Goal: Information Seeking & Learning: Learn about a topic

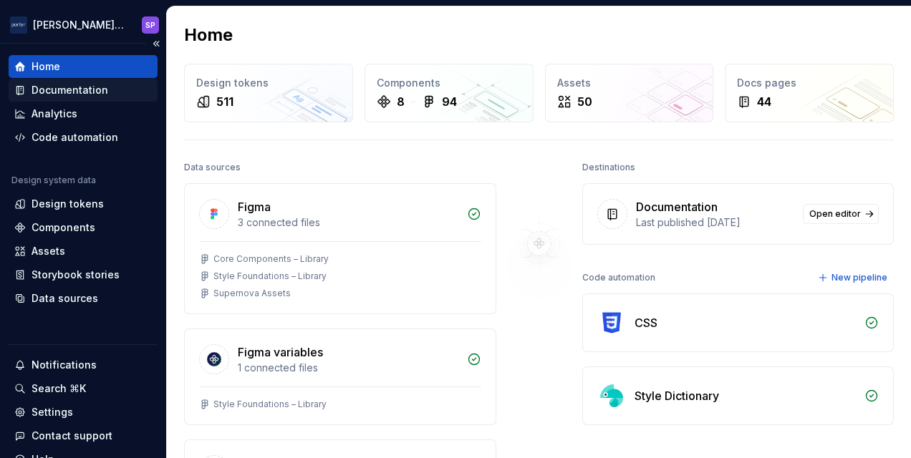
click at [102, 83] on div "Documentation" at bounding box center [70, 90] width 77 height 14
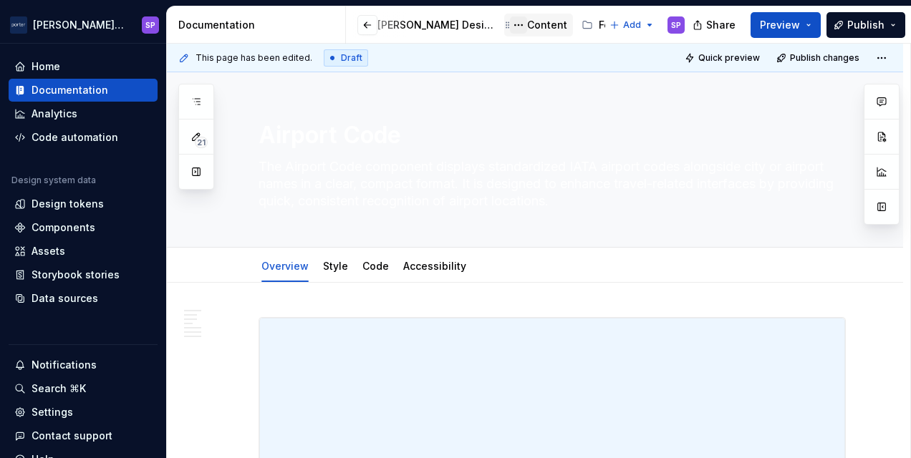
scroll to position [0, 187]
click at [506, 21] on div "Components" at bounding box center [538, 25] width 64 height 14
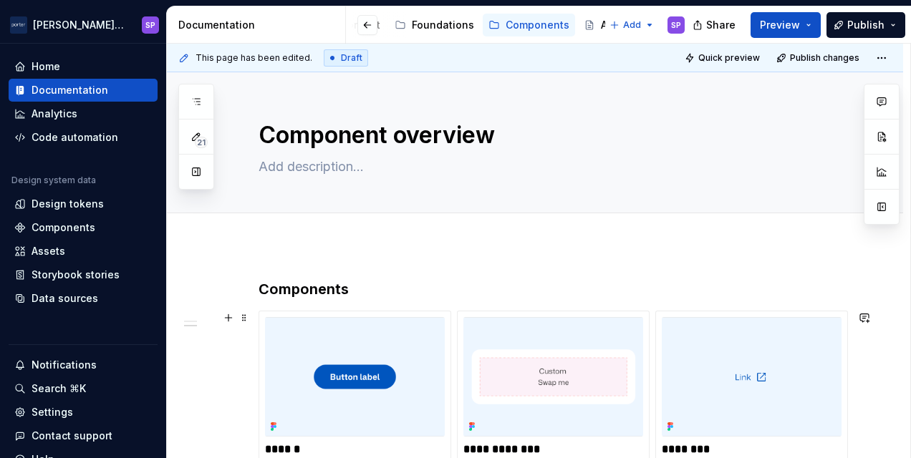
scroll to position [304, 0]
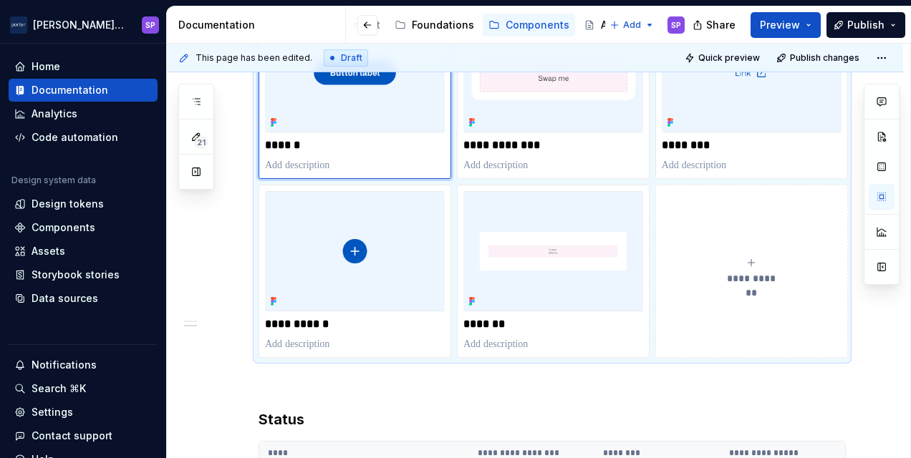
click at [330, 120] on img at bounding box center [355, 73] width 180 height 120
click at [335, 150] on p "******" at bounding box center [355, 145] width 180 height 14
click at [335, 87] on img at bounding box center [355, 73] width 180 height 120
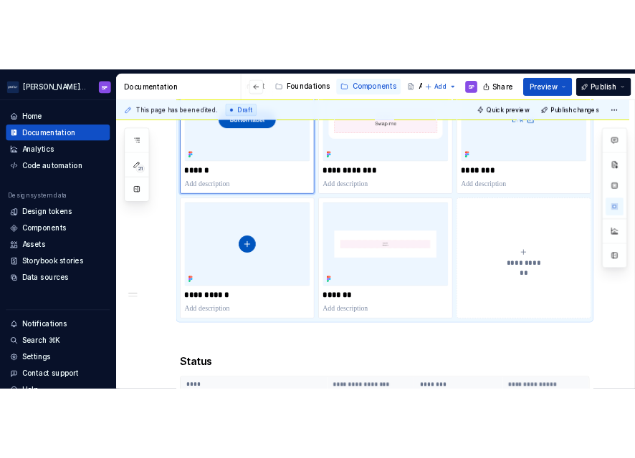
scroll to position [117, 0]
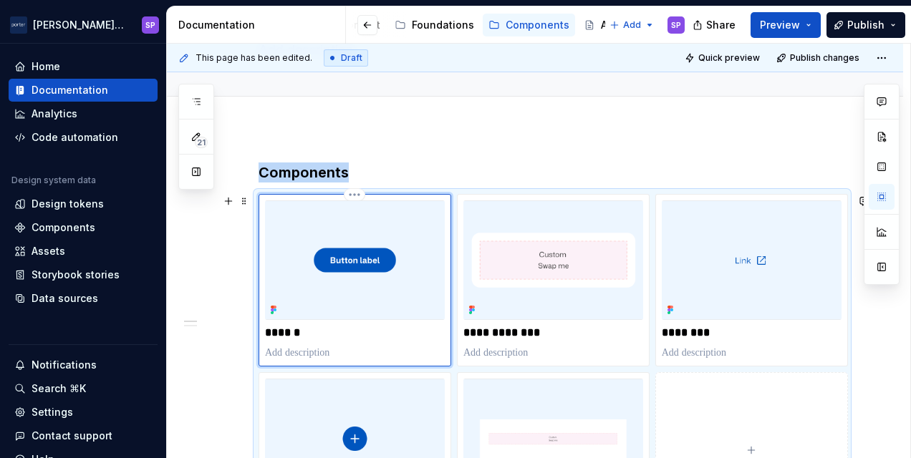
click at [354, 230] on img at bounding box center [355, 261] width 180 height 120
click at [403, 228] on img at bounding box center [355, 261] width 180 height 120
click at [355, 196] on html "[PERSON_NAME] Airlines SP Home Documentation Analytics Code automation Design s…" at bounding box center [455, 229] width 911 height 458
click at [328, 185] on html "[PERSON_NAME] Airlines SP Home Documentation Analytics Code automation Design s…" at bounding box center [455, 229] width 911 height 458
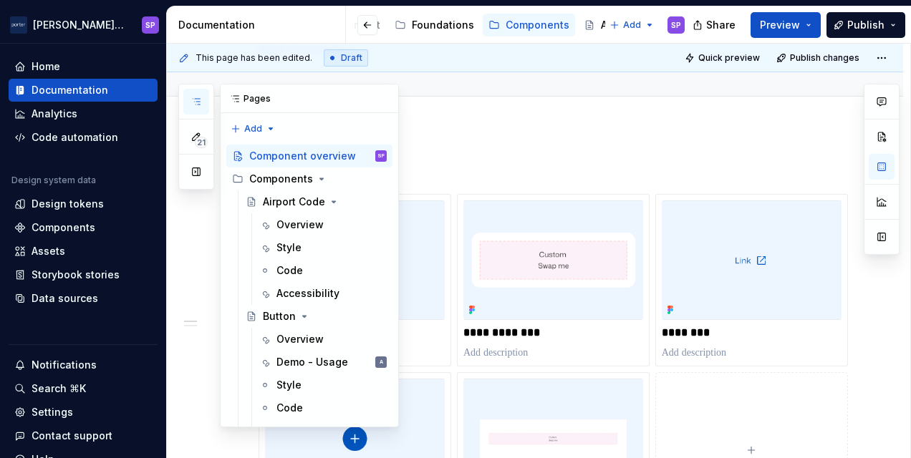
click at [200, 93] on button "button" at bounding box center [196, 102] width 26 height 26
click at [287, 310] on div "Button" at bounding box center [279, 316] width 33 height 14
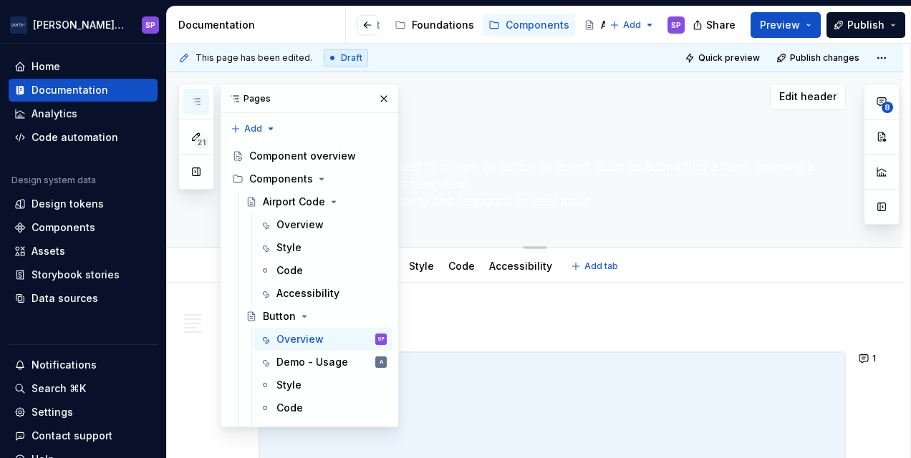
click at [530, 207] on textarea "Button is a UI element used to trigger an action or event, such as submitting a…" at bounding box center [549, 183] width 587 height 57
click at [529, 228] on div "Button Button is a UI element used to trigger an action or event, such as submi…" at bounding box center [552, 159] width 587 height 175
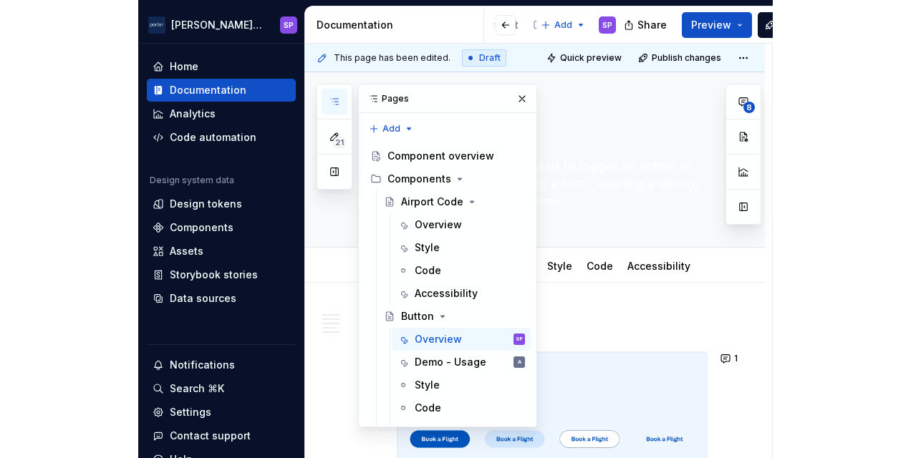
scroll to position [0, 186]
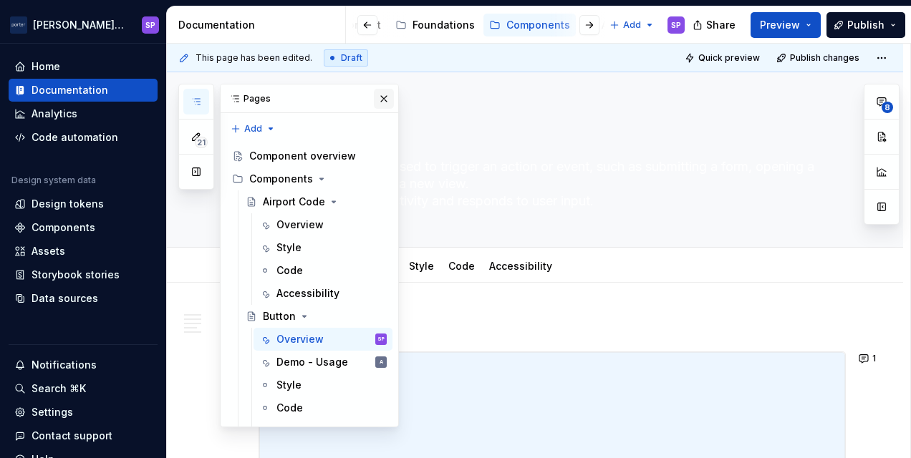
click at [378, 89] on button "button" at bounding box center [384, 99] width 20 height 20
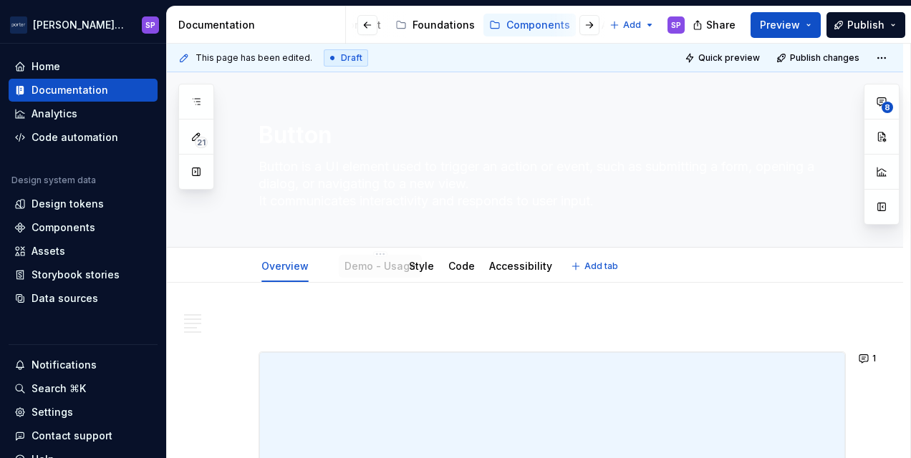
drag, startPoint x: 327, startPoint y: 265, endPoint x: 348, endPoint y: 265, distance: 21.5
click at [420, 264] on link "Style" at bounding box center [421, 266] width 25 height 12
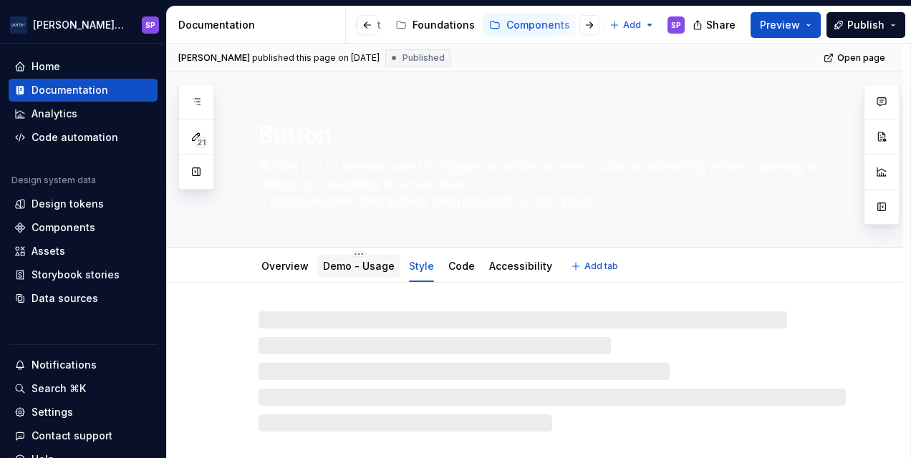
click at [354, 270] on link "Demo - Usage" at bounding box center [359, 266] width 72 height 12
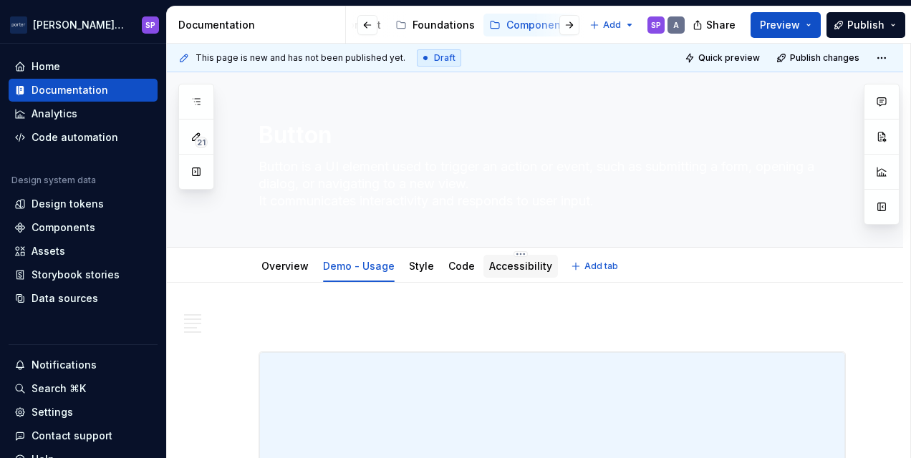
click at [509, 268] on link "Accessibility" at bounding box center [520, 266] width 63 height 12
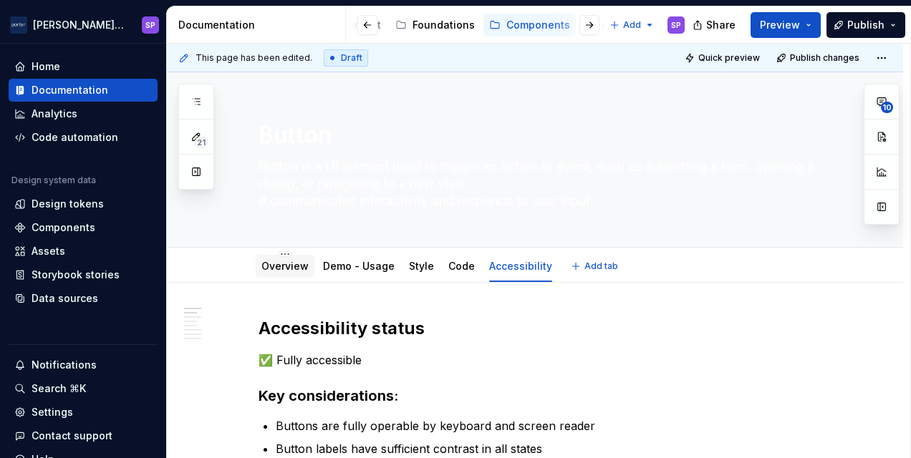
click at [294, 274] on div "Overview" at bounding box center [284, 266] width 47 height 17
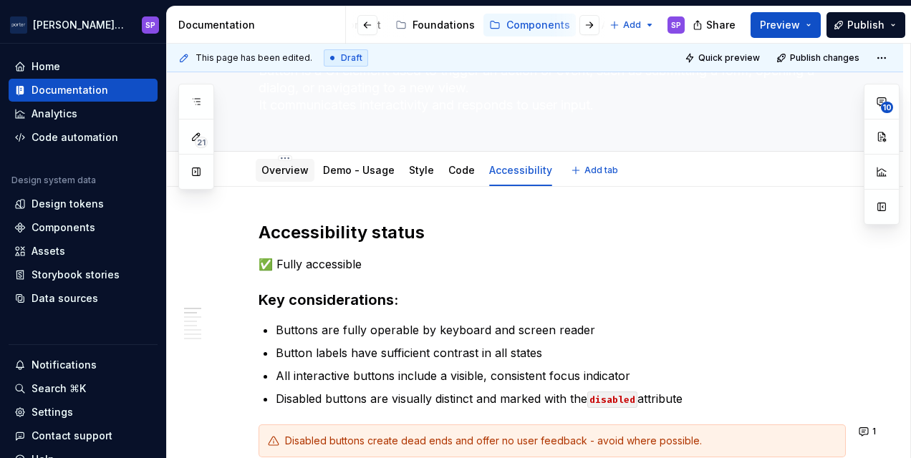
click at [301, 158] on div "Overview" at bounding box center [285, 171] width 59 height 26
click at [277, 170] on link "Overview" at bounding box center [284, 170] width 47 height 12
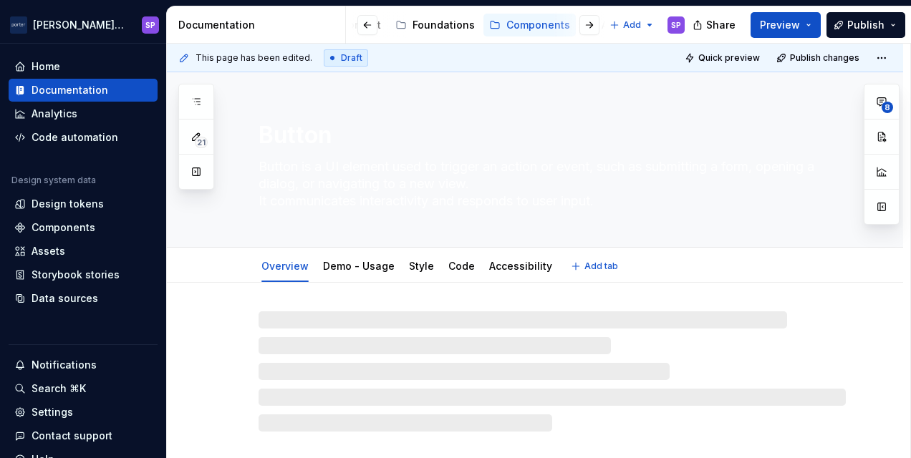
click at [357, 170] on textarea "Button is a UI element used to trigger an action or event, such as submitting a…" at bounding box center [549, 183] width 587 height 57
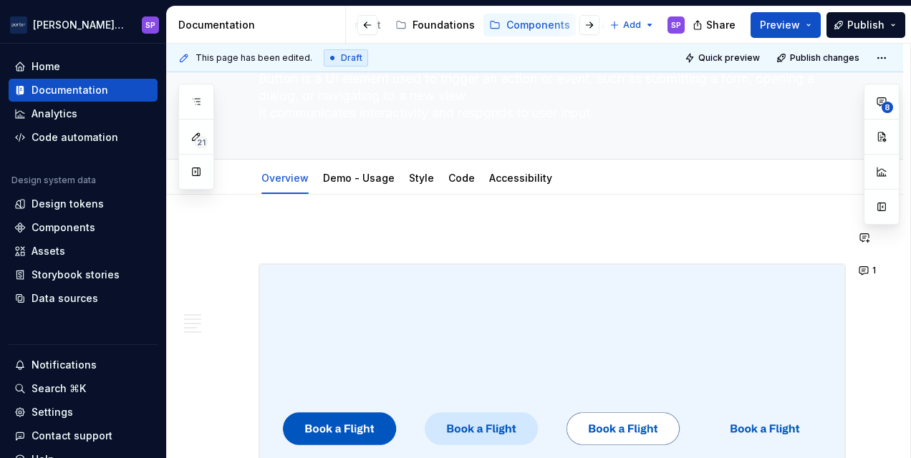
scroll to position [90, 0]
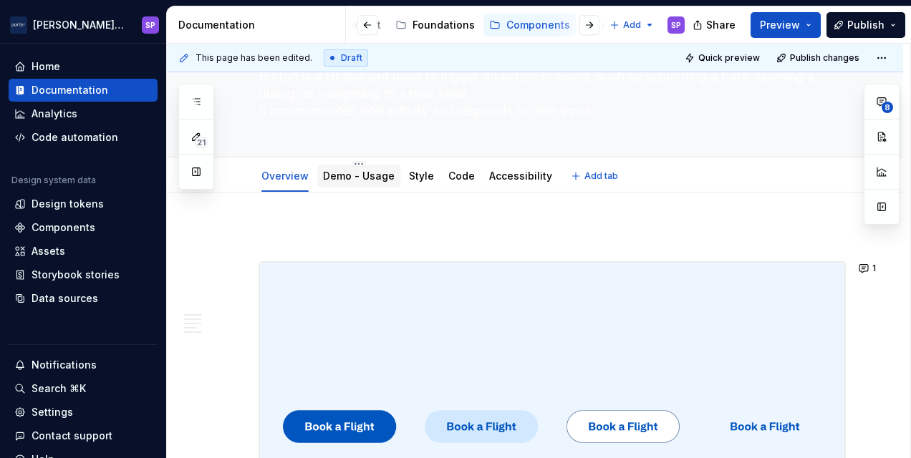
click at [346, 175] on link "Demo - Usage" at bounding box center [359, 176] width 72 height 12
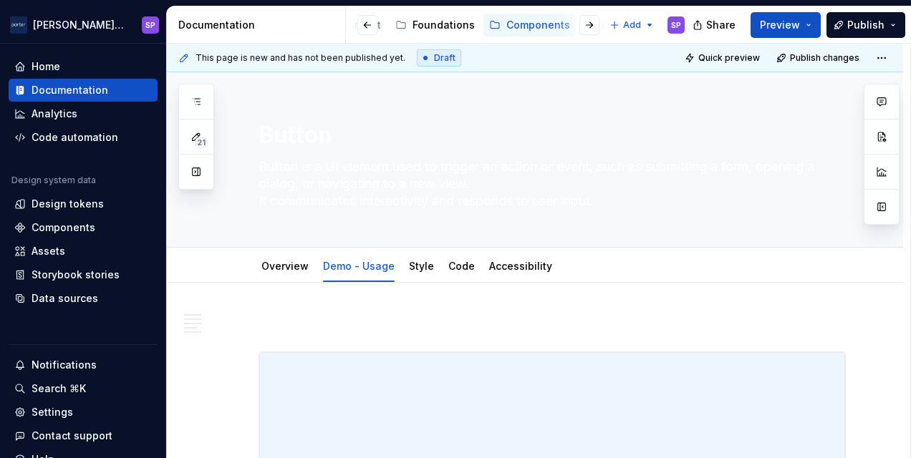
type textarea "*"
